Goal: Navigation & Orientation: Find specific page/section

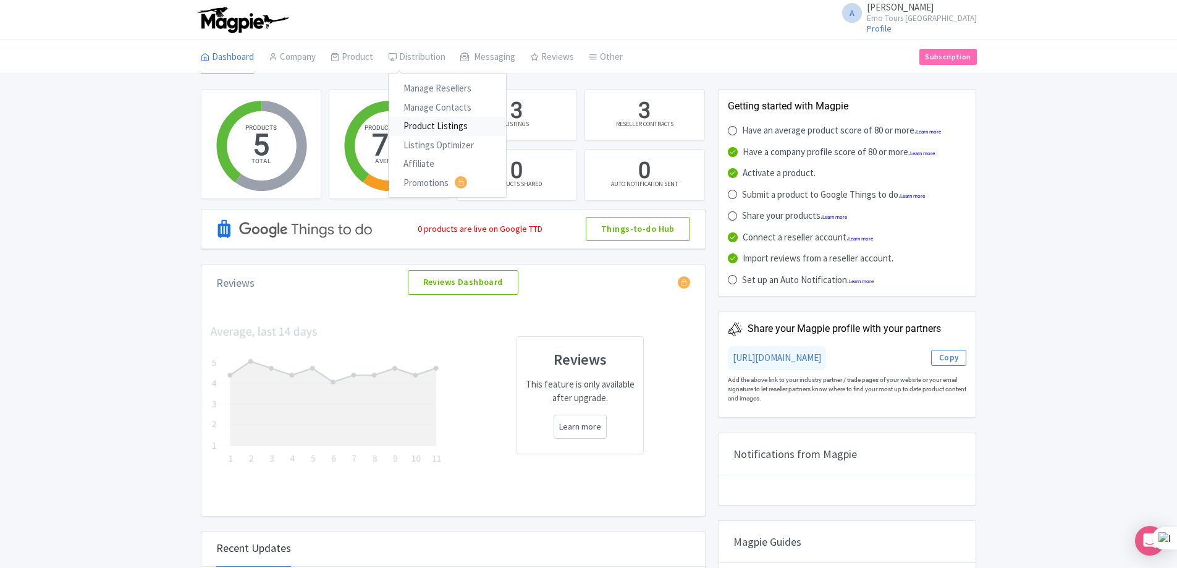
click at [448, 126] on link "Product Listings" at bounding box center [447, 126] width 117 height 19
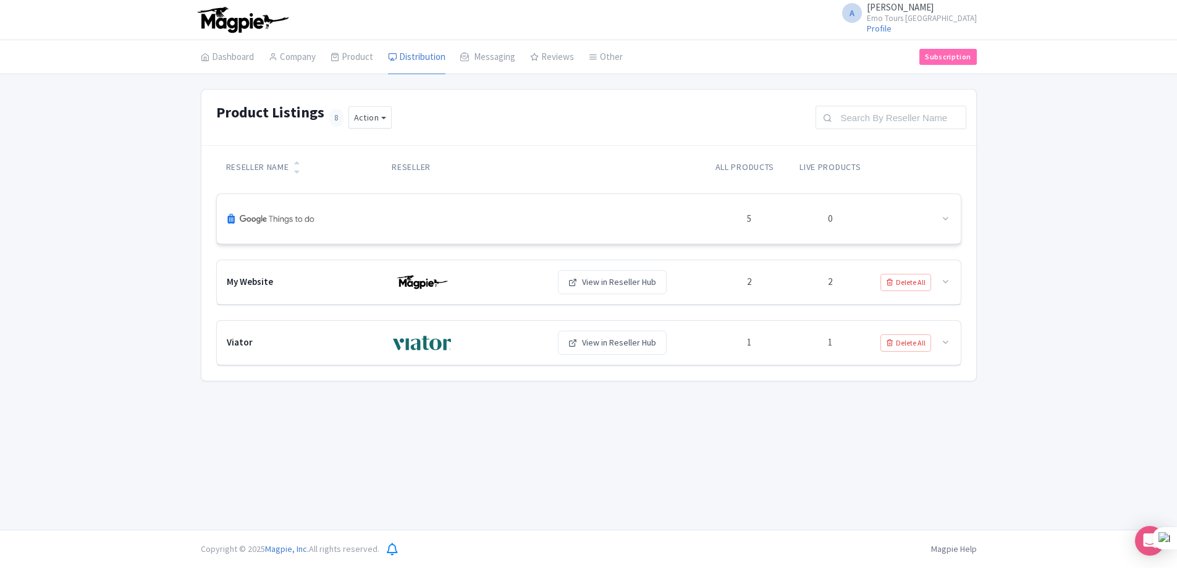
click at [301, 223] on img at bounding box center [271, 219] width 89 height 30
